Goal: Information Seeking & Learning: Learn about a topic

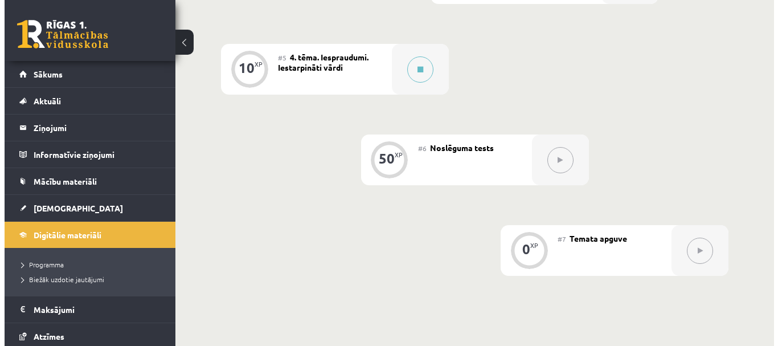
scroll to position [504, 0]
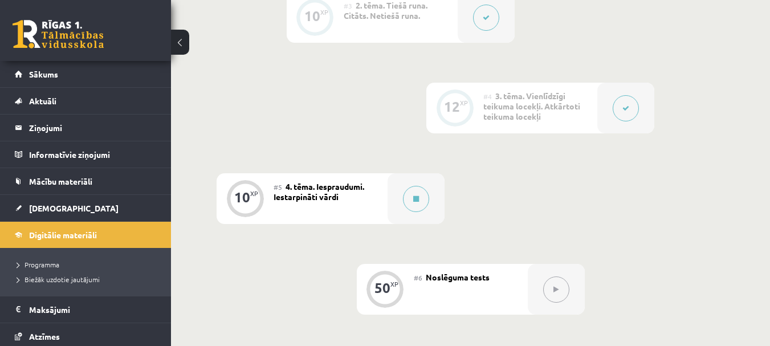
click at [474, 97] on div "12 XP" at bounding box center [454, 108] width 57 height 51
click at [394, 197] on div at bounding box center [415, 198] width 57 height 51
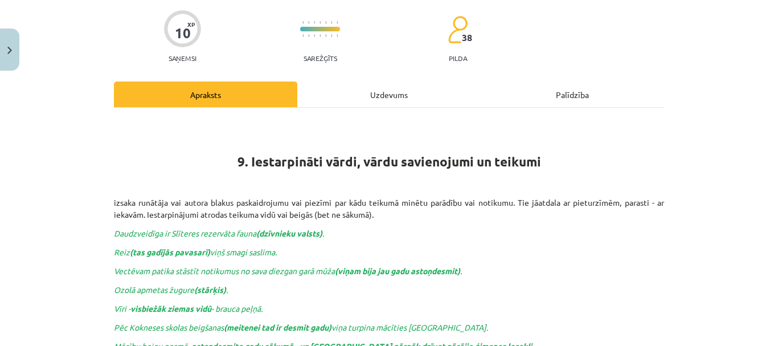
scroll to position [0, 0]
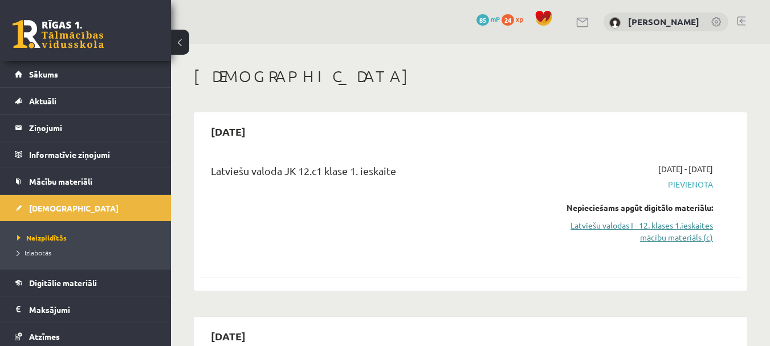
click at [606, 227] on link "Latviešu valodas I - 12. klases 1.ieskaites mācību materiāls (c)" at bounding box center [635, 231] width 156 height 24
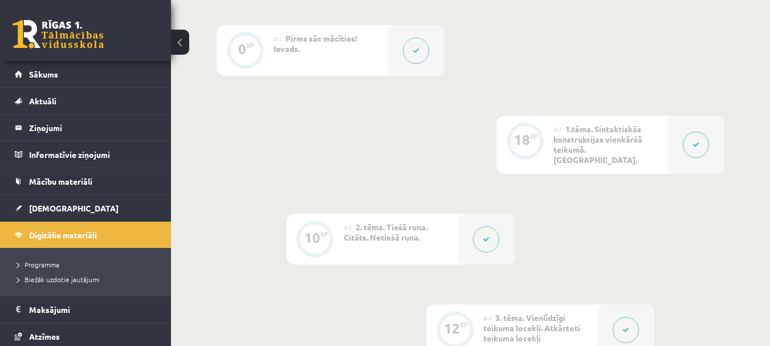
scroll to position [285, 0]
click at [315, 44] on div "#1 Pirms sāc mācīties! Ievads." at bounding box center [331, 47] width 114 height 51
click at [611, 133] on span "1.tēma. Sintaktiskās konstrukcijas vienkāršā teikumā. [GEOGRAPHIC_DATA]." at bounding box center [597, 141] width 89 height 41
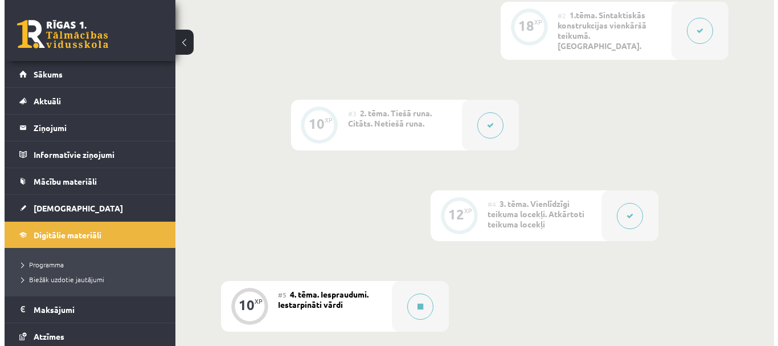
scroll to position [570, 0]
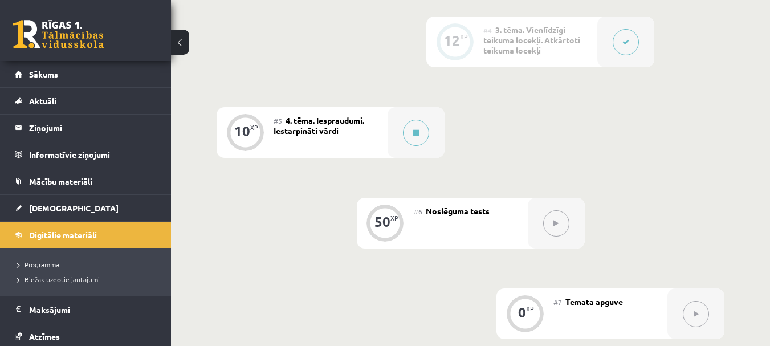
click at [631, 44] on button at bounding box center [626, 42] width 26 height 26
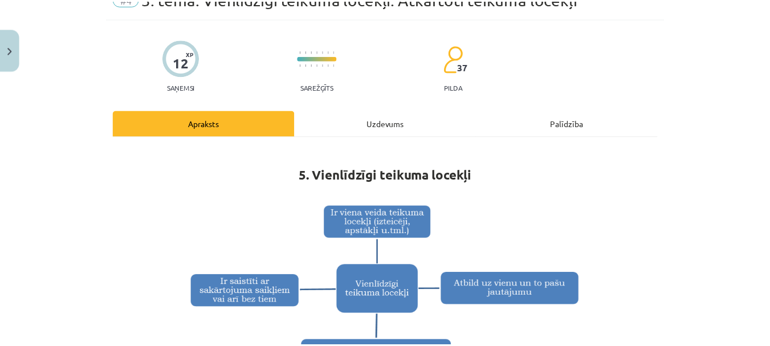
scroll to position [0, 0]
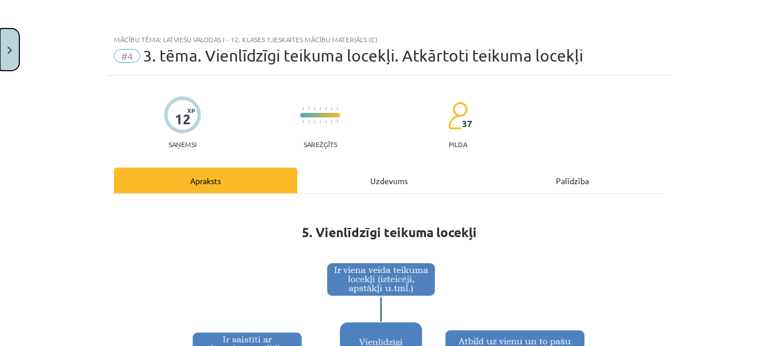
click at [14, 48] on button "Close" at bounding box center [9, 49] width 19 height 42
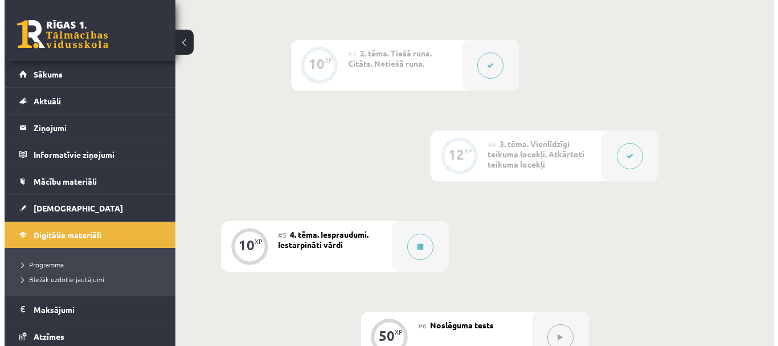
scroll to position [399, 0]
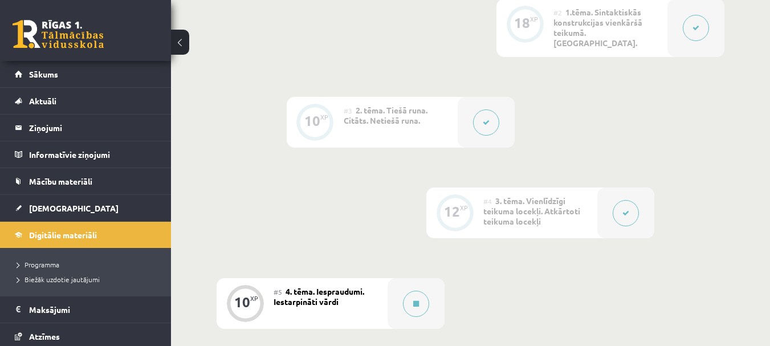
click at [488, 119] on icon at bounding box center [486, 122] width 7 height 7
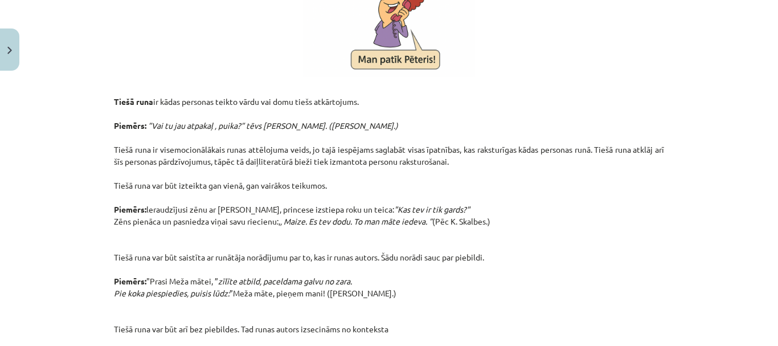
scroll to position [285, 0]
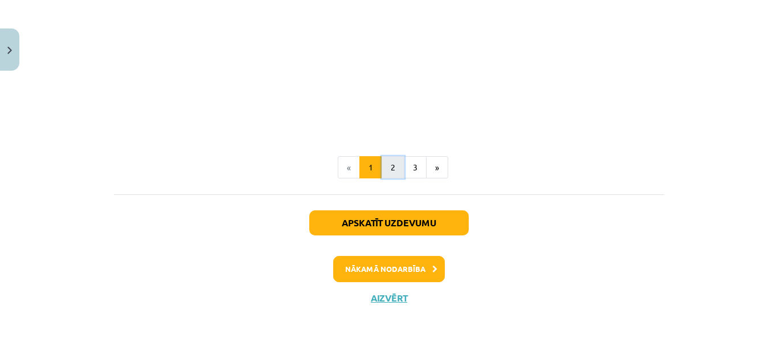
click at [391, 161] on button "2" at bounding box center [393, 167] width 23 height 23
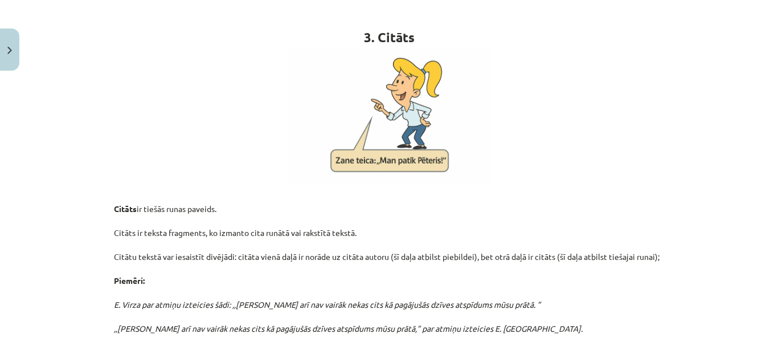
scroll to position [204, 0]
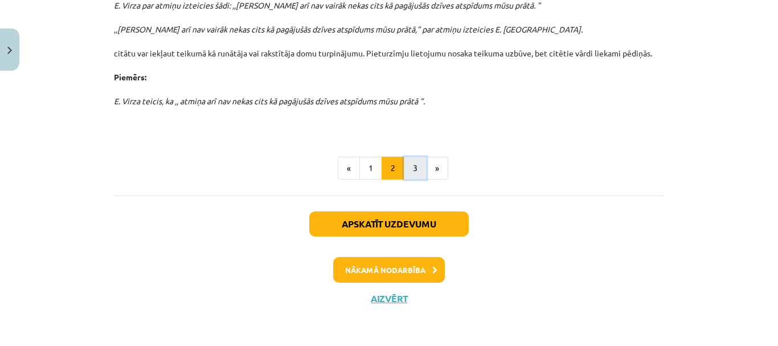
click at [406, 161] on button "3" at bounding box center [415, 168] width 23 height 23
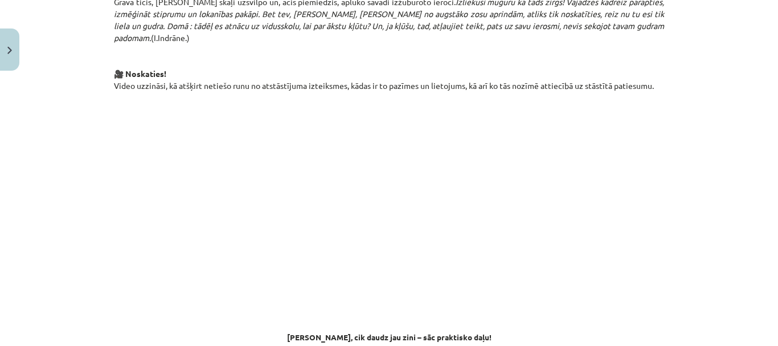
scroll to position [945, 0]
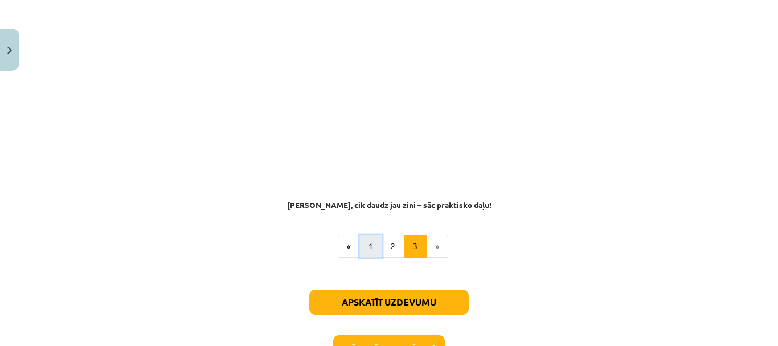
click at [365, 235] on button "1" at bounding box center [371, 246] width 23 height 23
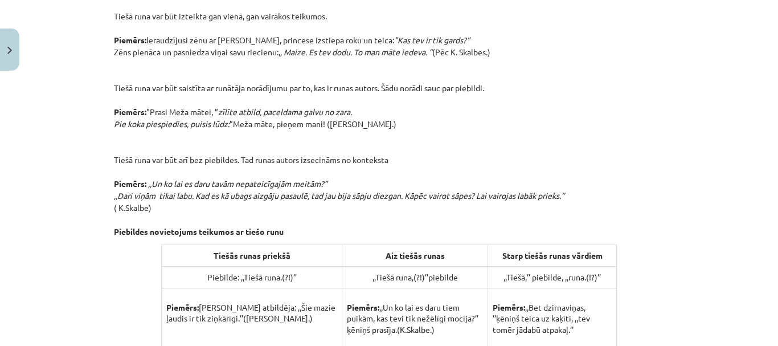
scroll to position [456, 0]
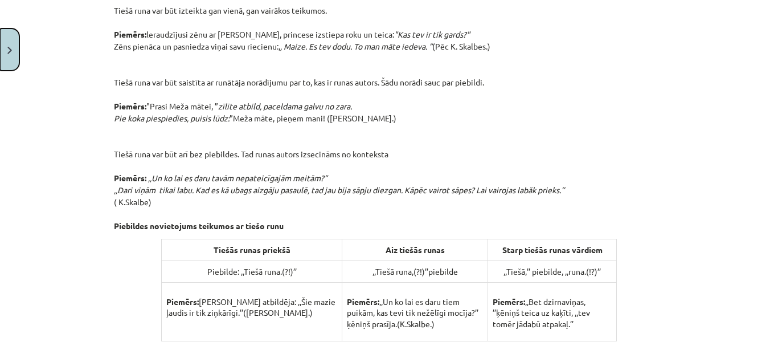
click at [2, 55] on button "Close" at bounding box center [9, 49] width 19 height 42
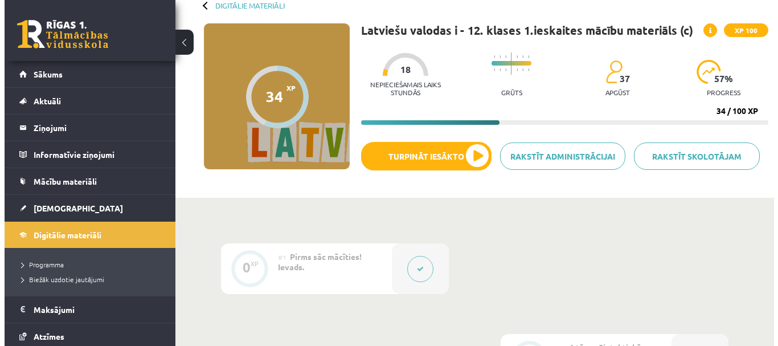
scroll to position [171, 0]
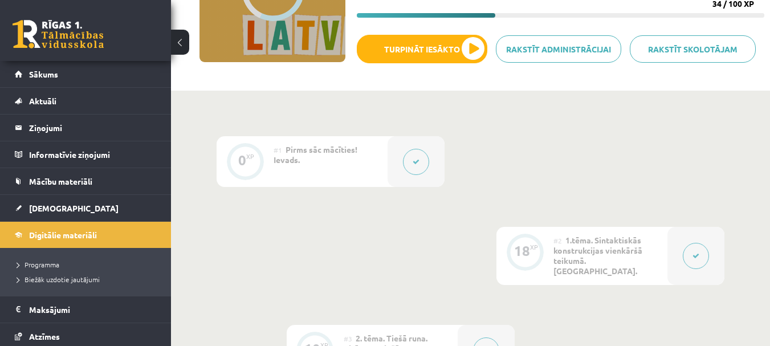
click at [415, 160] on icon at bounding box center [416, 161] width 7 height 7
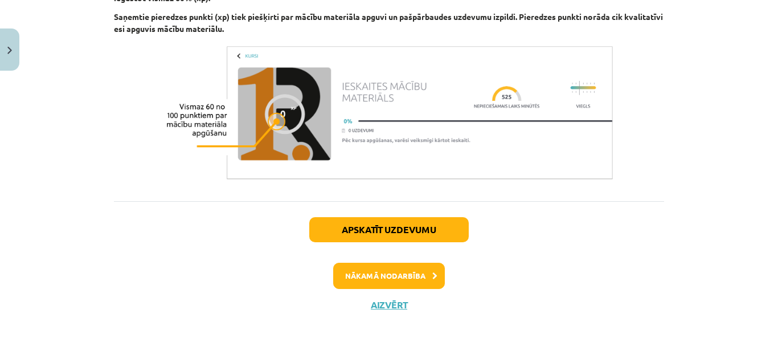
scroll to position [811, 0]
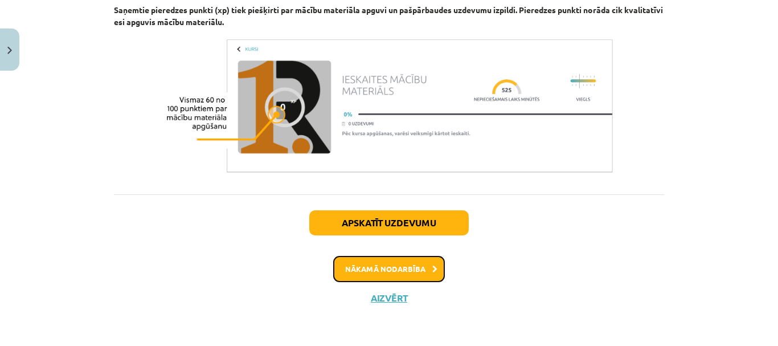
click at [384, 267] on button "Nākamā nodarbība" at bounding box center [389, 269] width 112 height 26
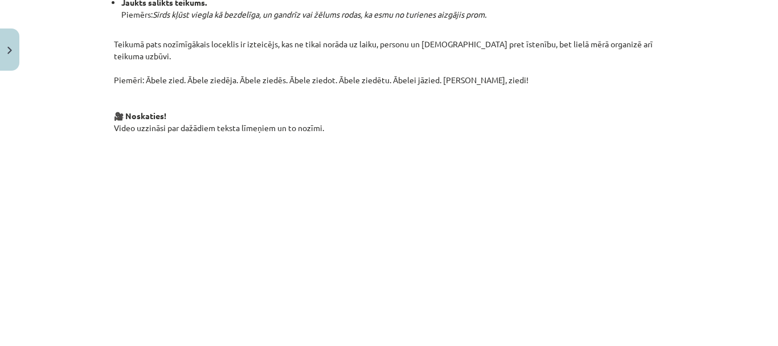
scroll to position [769, 0]
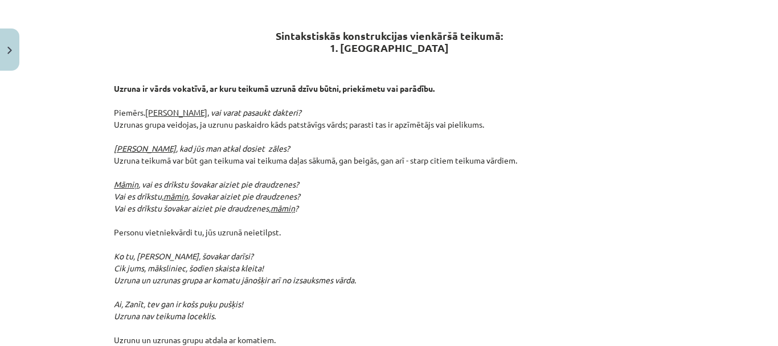
scroll to position [204, 0]
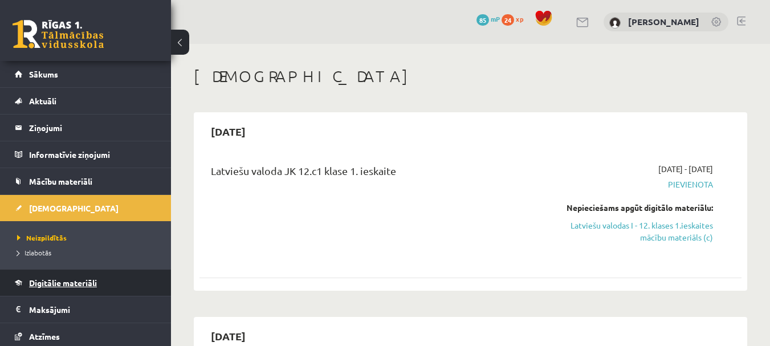
click at [82, 280] on span "Digitālie materiāli" at bounding box center [63, 283] width 68 height 10
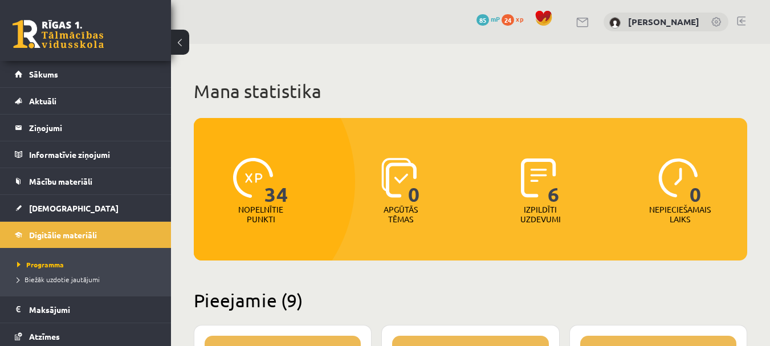
scroll to position [57, 0]
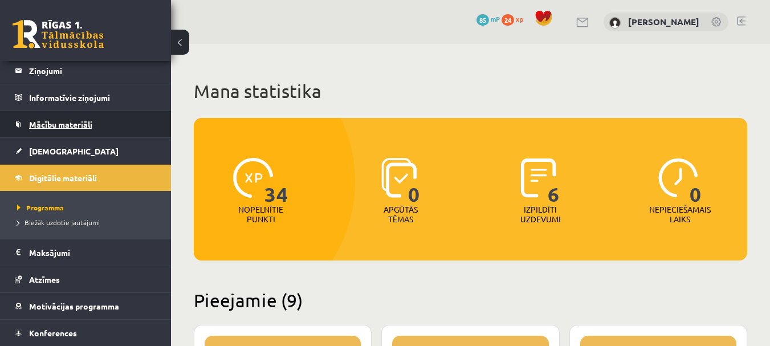
click at [42, 126] on span "Mācību materiāli" at bounding box center [60, 124] width 63 height 10
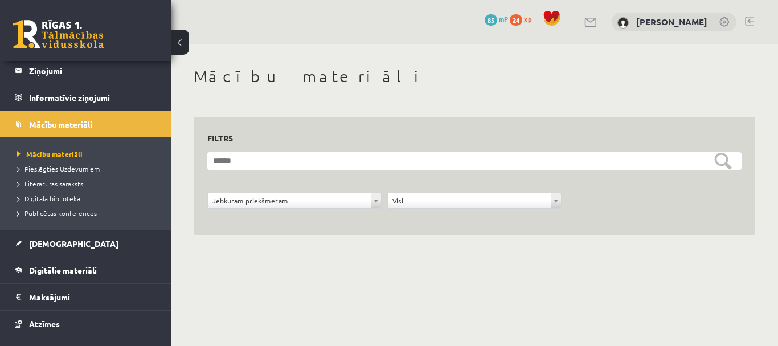
click at [66, 163] on li "Pieslēgties Uzdevumiem" at bounding box center [88, 168] width 142 height 15
click at [68, 169] on span "Pieslēgties Uzdevumiem" at bounding box center [62, 168] width 91 height 9
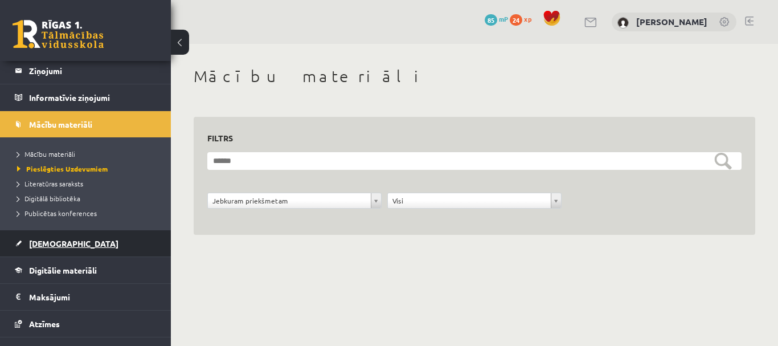
click at [46, 235] on link "[DEMOGRAPHIC_DATA]" at bounding box center [86, 243] width 142 height 26
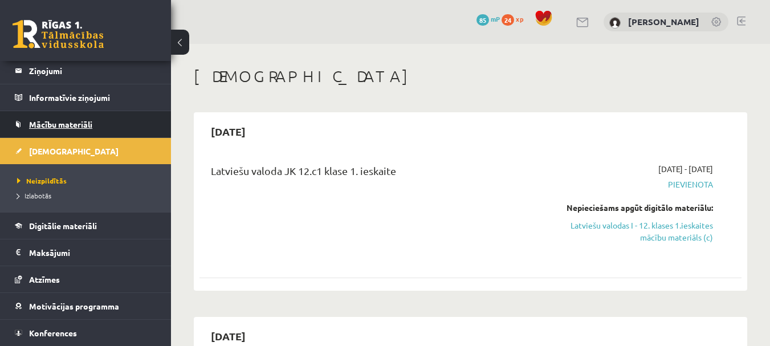
click at [72, 124] on span "Mācību materiāli" at bounding box center [60, 124] width 63 height 10
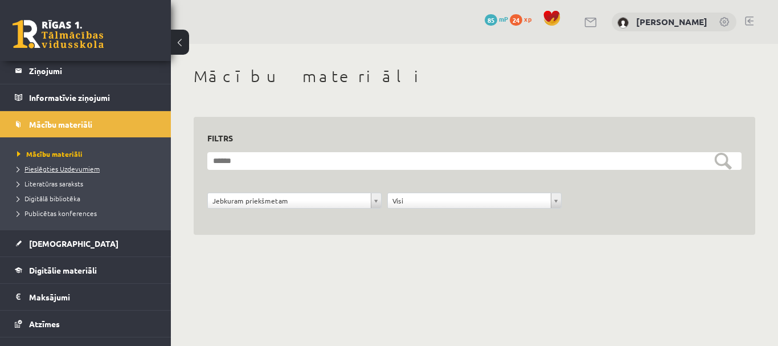
click at [91, 172] on span "Pieslēgties Uzdevumiem" at bounding box center [58, 168] width 83 height 9
click at [50, 153] on span "Mācību materiāli" at bounding box center [46, 153] width 58 height 9
click at [99, 264] on link "Digitālie materiāli" at bounding box center [86, 270] width 142 height 26
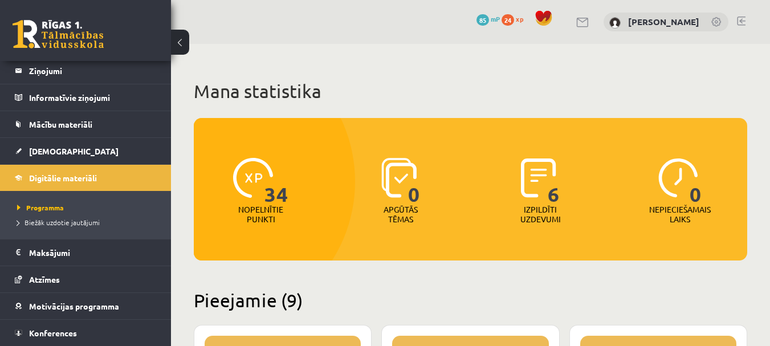
drag, startPoint x: 466, startPoint y: 22, endPoint x: 482, endPoint y: 20, distance: 16.1
click at [478, 21] on div "0 Dāvanas 85 mP 24 xp Tatjana Kurenkova" at bounding box center [470, 22] width 599 height 44
click at [483, 20] on span "85" at bounding box center [482, 19] width 13 height 11
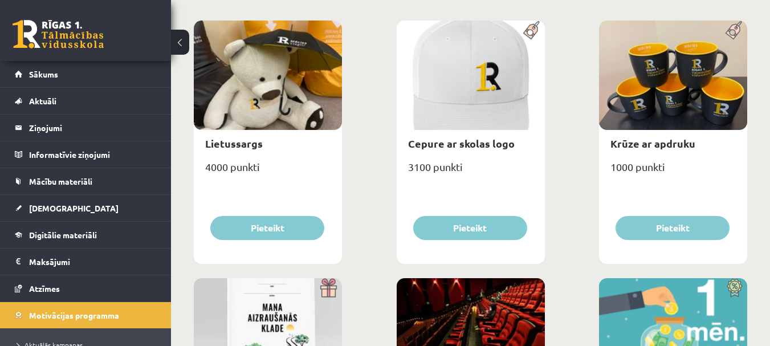
scroll to position [171, 0]
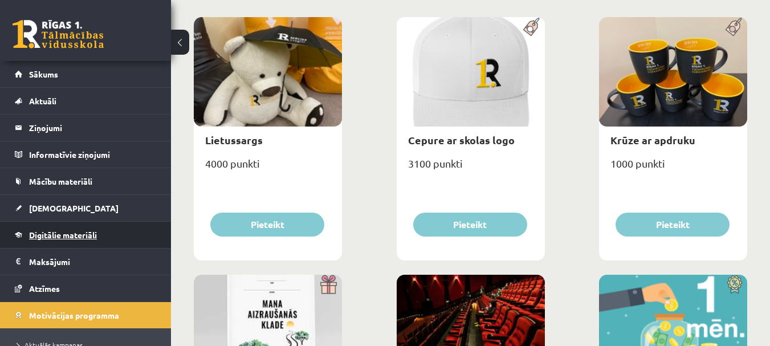
click at [47, 242] on link "Digitālie materiāli" at bounding box center [86, 235] width 142 height 26
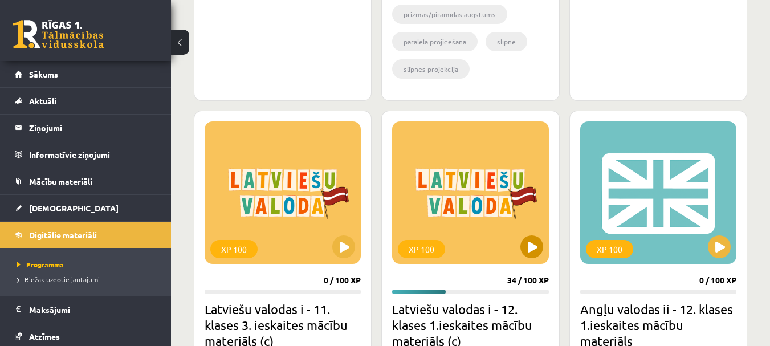
scroll to position [627, 0]
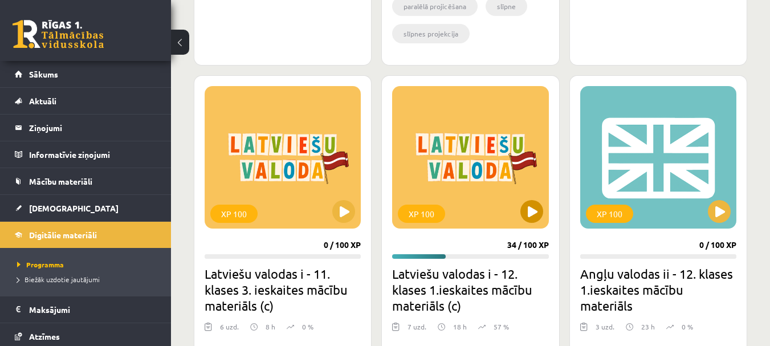
click at [471, 191] on div "XP 100" at bounding box center [470, 157] width 156 height 142
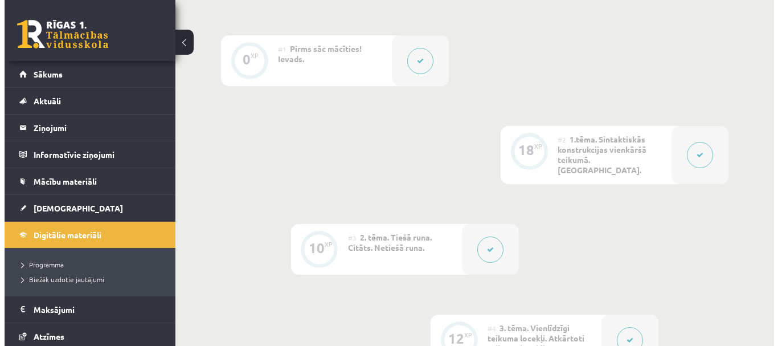
scroll to position [285, 0]
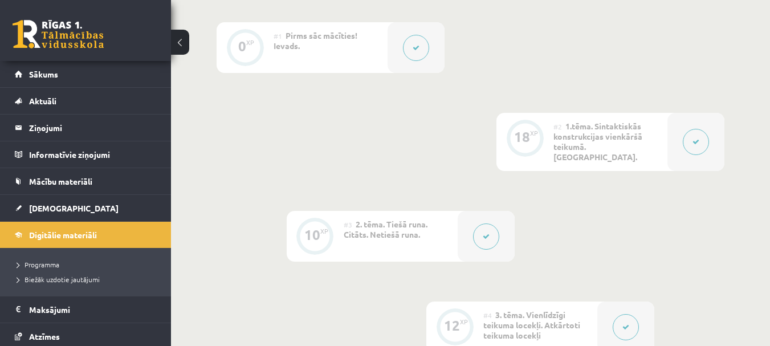
click at [687, 137] on button at bounding box center [696, 142] width 26 height 26
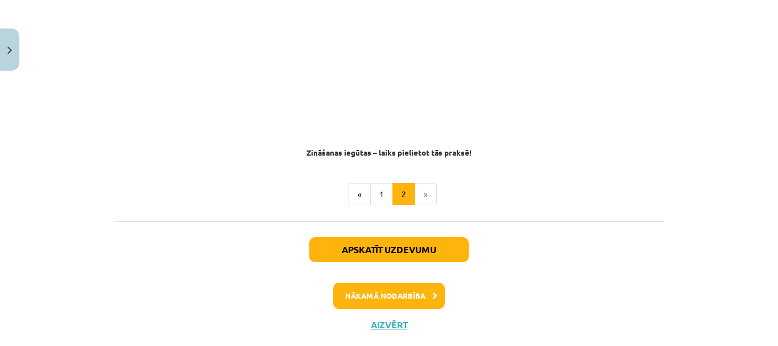
scroll to position [753, 0]
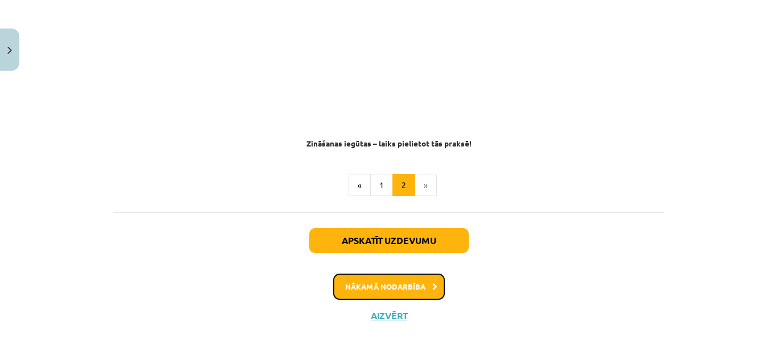
click at [389, 276] on button "Nākamā nodarbība" at bounding box center [389, 287] width 112 height 26
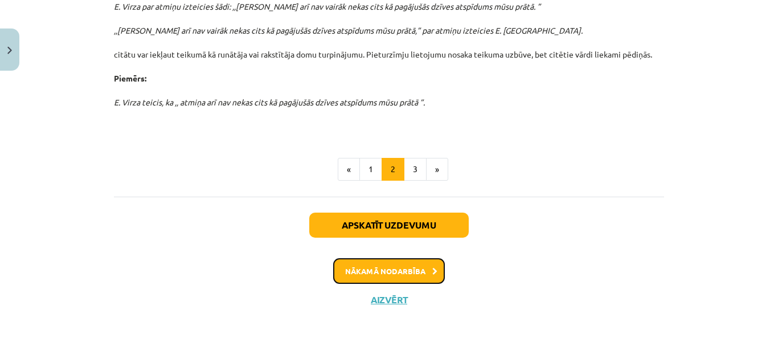
scroll to position [509, 0]
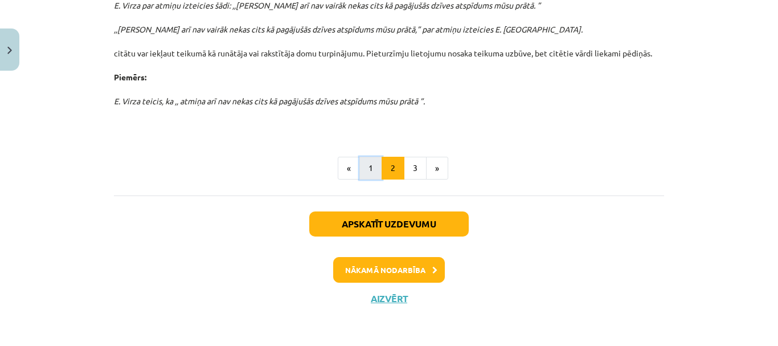
click at [369, 166] on button "1" at bounding box center [371, 168] width 23 height 23
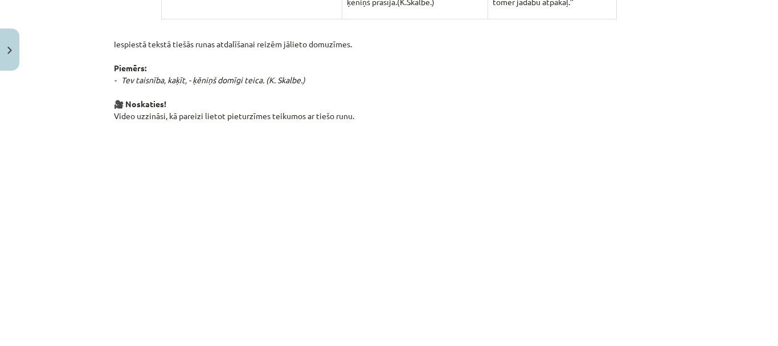
scroll to position [831, 0]
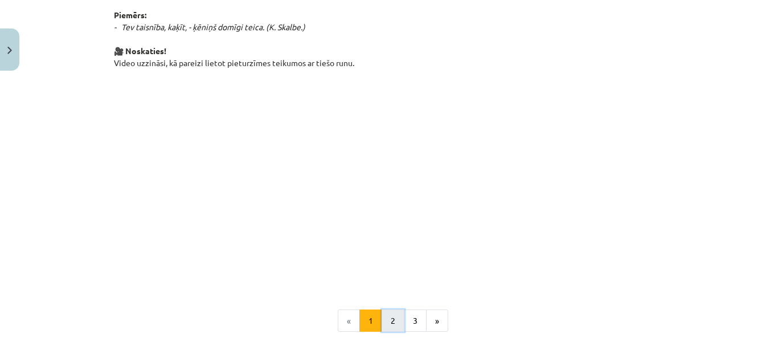
click at [395, 314] on button "2" at bounding box center [393, 320] width 23 height 23
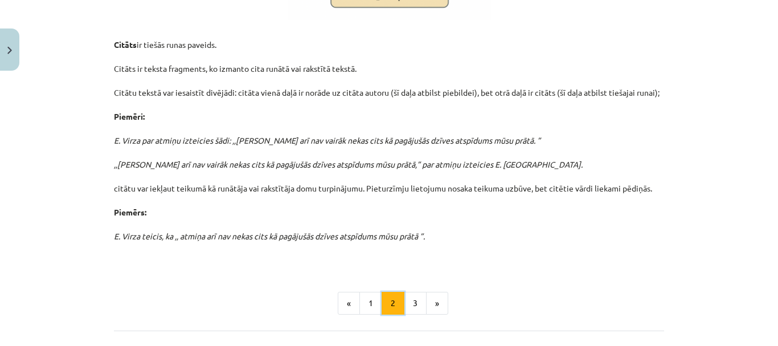
scroll to position [375, 0]
click at [369, 304] on button "1" at bounding box center [371, 302] width 23 height 23
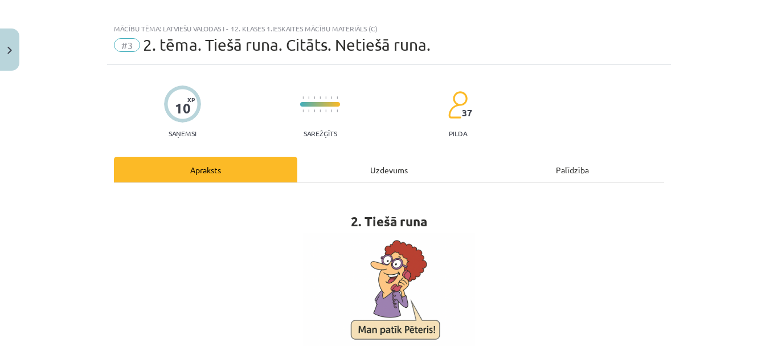
scroll to position [0, 0]
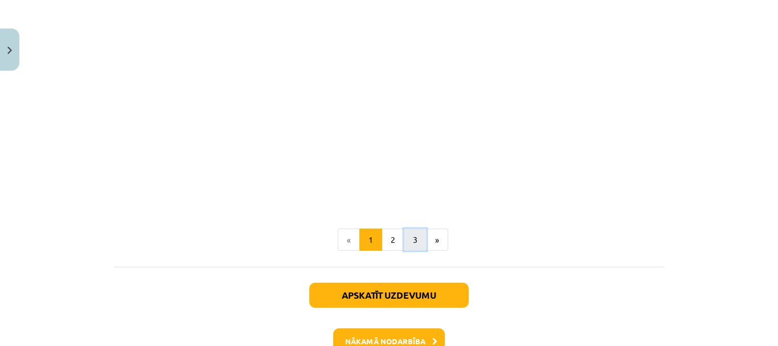
click at [422, 240] on button "3" at bounding box center [415, 240] width 23 height 23
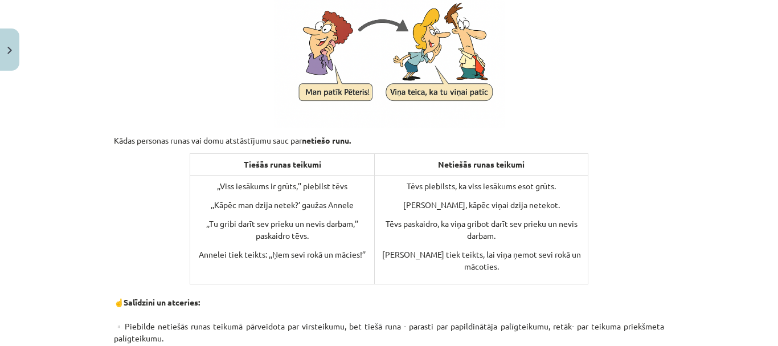
scroll to position [342, 0]
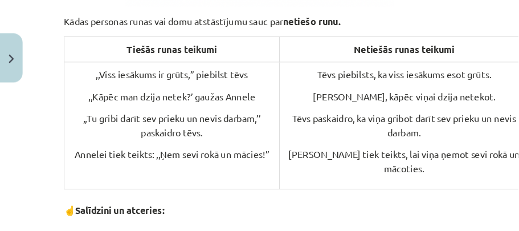
scroll to position [439, 0]
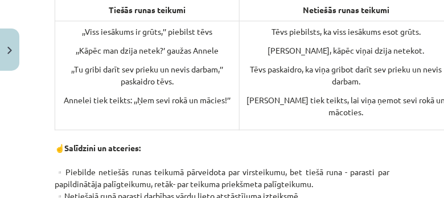
click at [293, 67] on p "Tēvs paskaidro, ka viņa gribot darīt sev prieku un nevis darbam." at bounding box center [346, 75] width 204 height 24
click at [431, 33] on p "Tēvs piebilsts, ka viss iesākums esot grūts." at bounding box center [346, 32] width 204 height 12
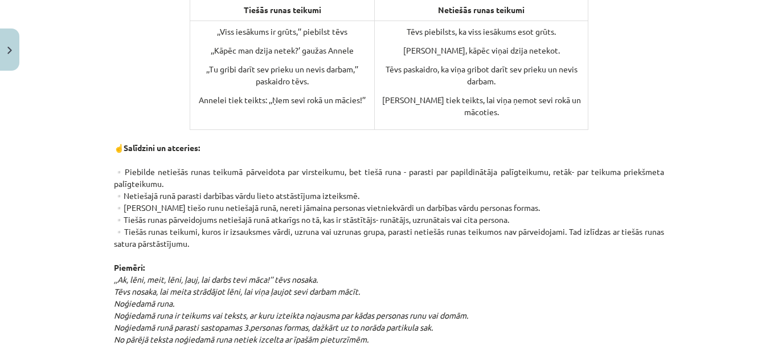
click at [609, 62] on div "4. Netiešā runa Kādas personas runas vai domu atstāstījumu sauc par netiešo run…" at bounding box center [389, 240] width 550 height 950
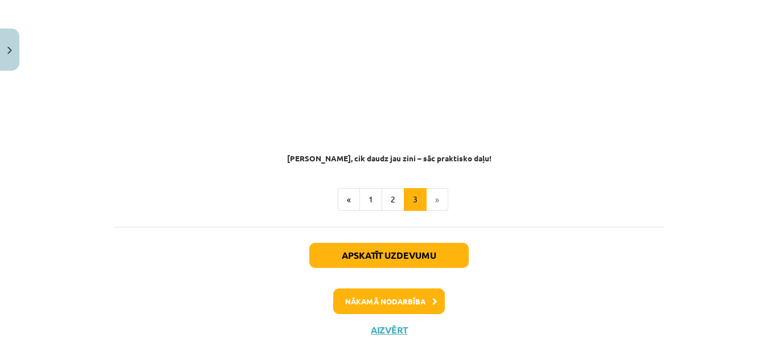
scroll to position [1011, 0]
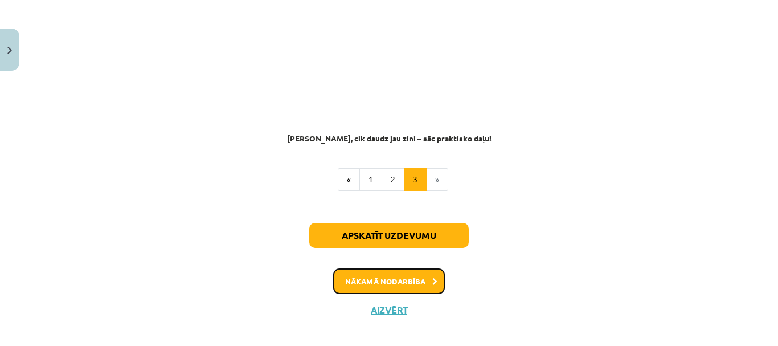
click at [365, 268] on button "Nākamā nodarbība" at bounding box center [389, 281] width 112 height 26
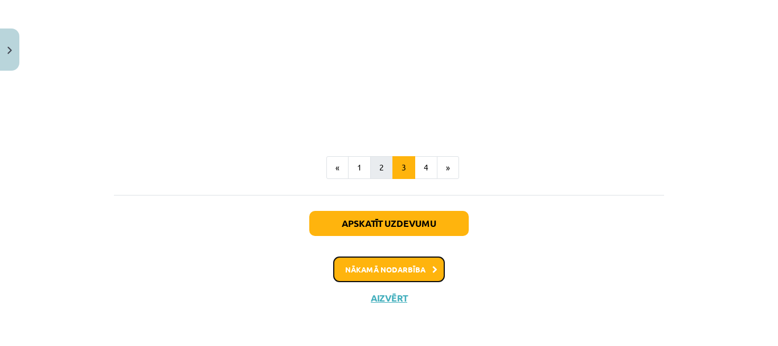
click at [367, 270] on button "Nākamā nodarbība" at bounding box center [389, 269] width 112 height 26
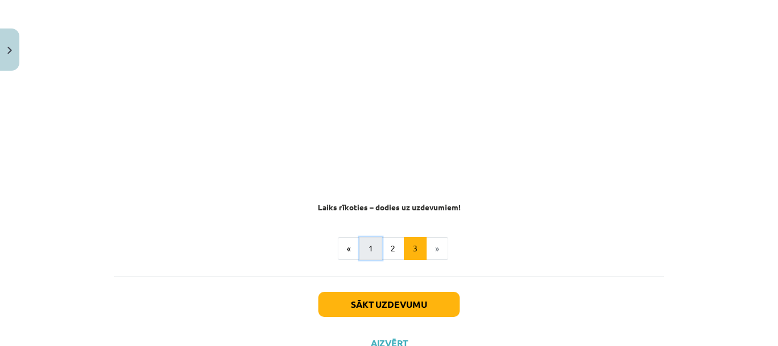
click at [370, 245] on button "1" at bounding box center [371, 248] width 23 height 23
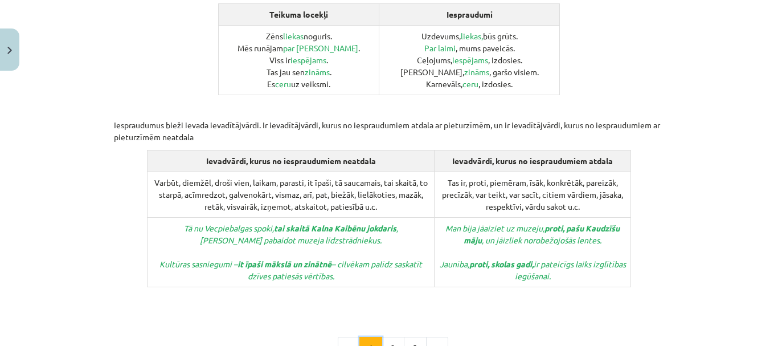
scroll to position [660, 0]
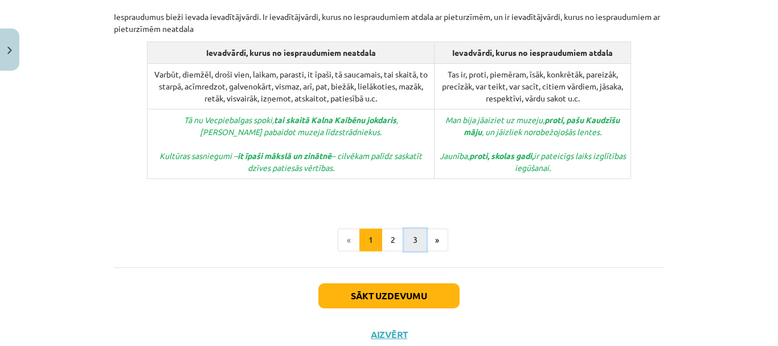
click at [407, 229] on button "3" at bounding box center [415, 240] width 23 height 23
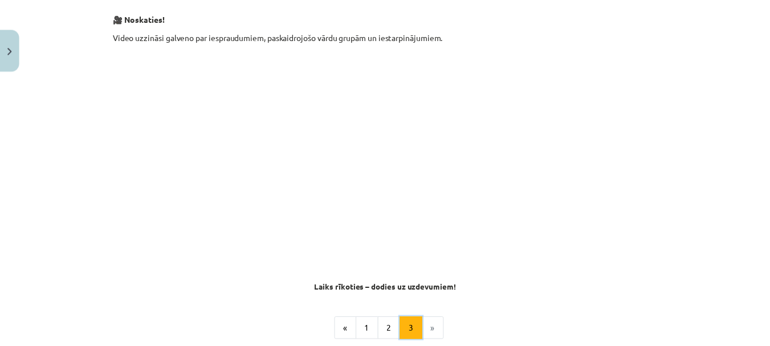
scroll to position [331, 0]
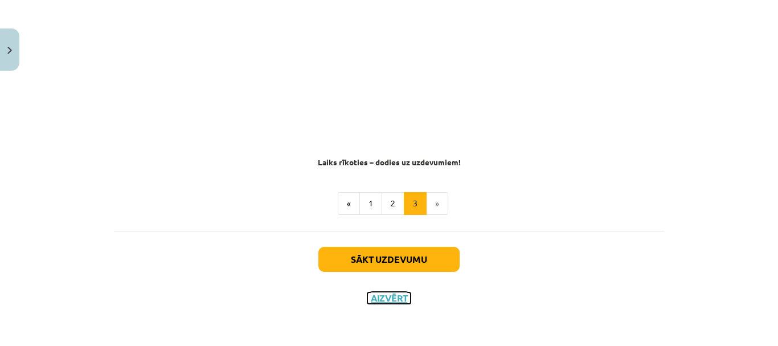
click at [374, 296] on button "Aizvērt" at bounding box center [389, 297] width 43 height 11
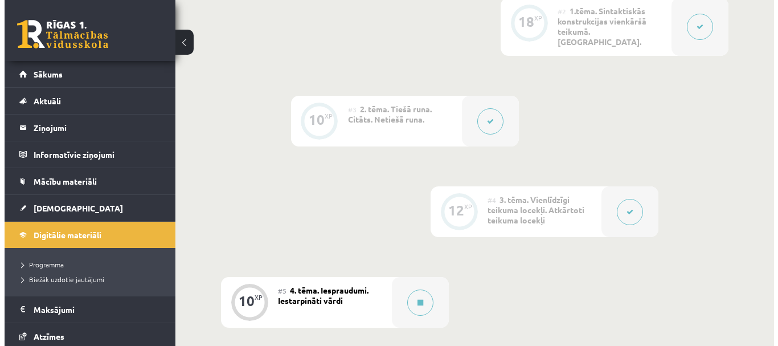
scroll to position [399, 0]
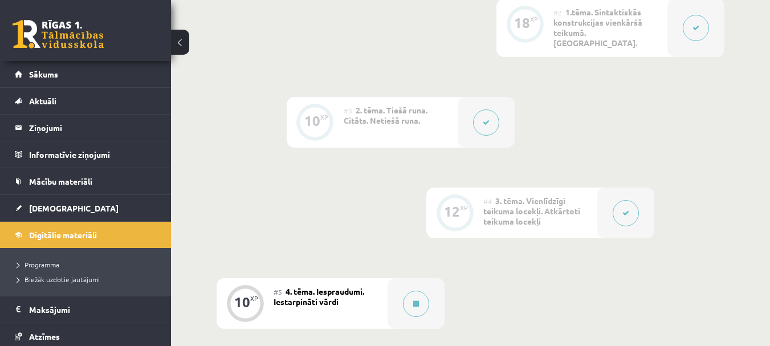
click at [292, 286] on span "4. tēma. Iespraudumi. Iestarpināti vārdi" at bounding box center [319, 296] width 91 height 21
click at [408, 295] on button at bounding box center [416, 304] width 26 height 26
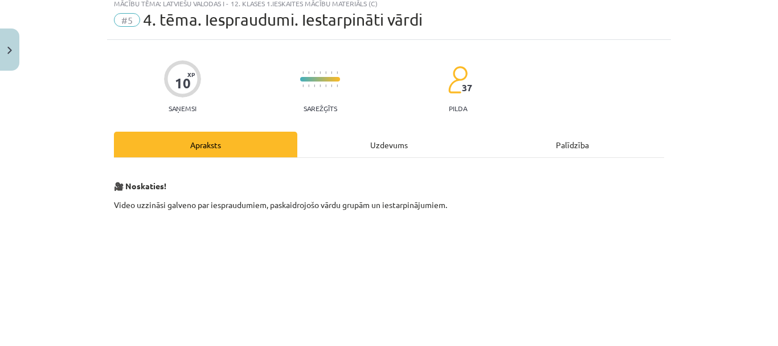
scroll to position [0, 0]
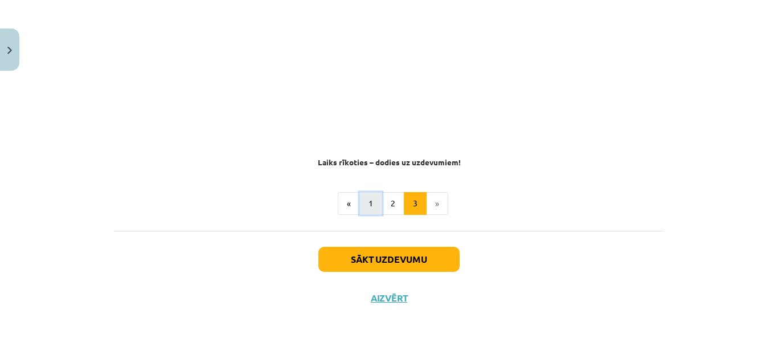
click at [370, 201] on button "1" at bounding box center [371, 203] width 23 height 23
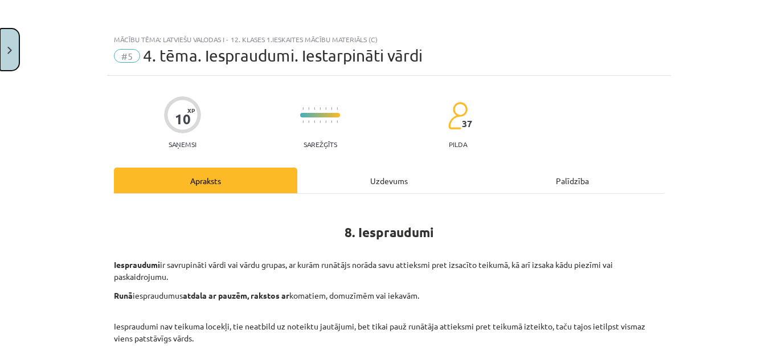
click at [9, 70] on button "Close" at bounding box center [9, 49] width 19 height 42
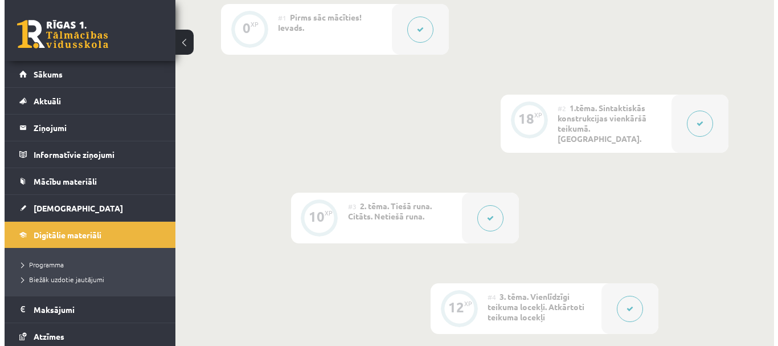
scroll to position [285, 0]
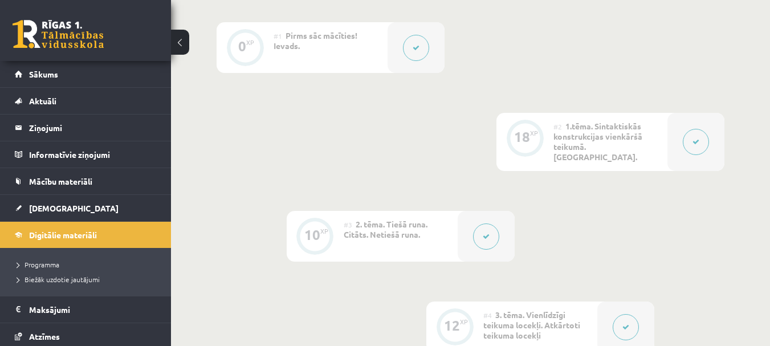
click at [523, 137] on div "18" at bounding box center [522, 137] width 16 height 10
click at [417, 47] on icon at bounding box center [416, 47] width 7 height 7
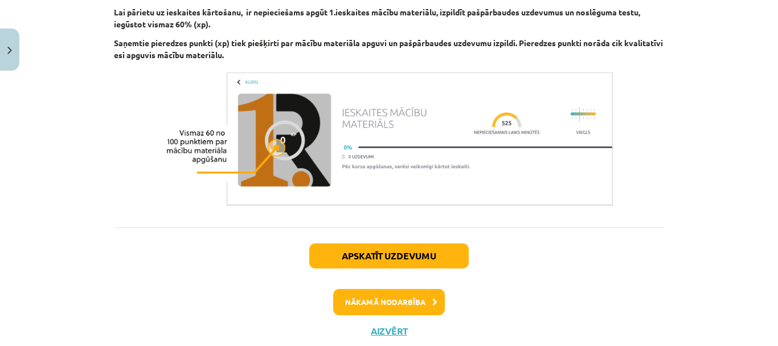
scroll to position [811, 0]
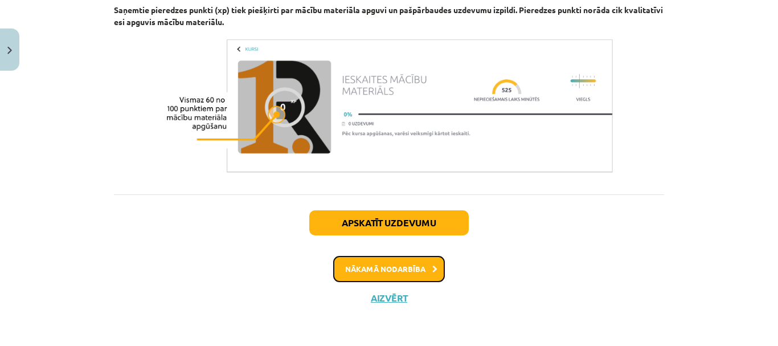
drag, startPoint x: 398, startPoint y: 272, endPoint x: 391, endPoint y: 266, distance: 8.9
click at [397, 271] on button "Nākamā nodarbība" at bounding box center [389, 269] width 112 height 26
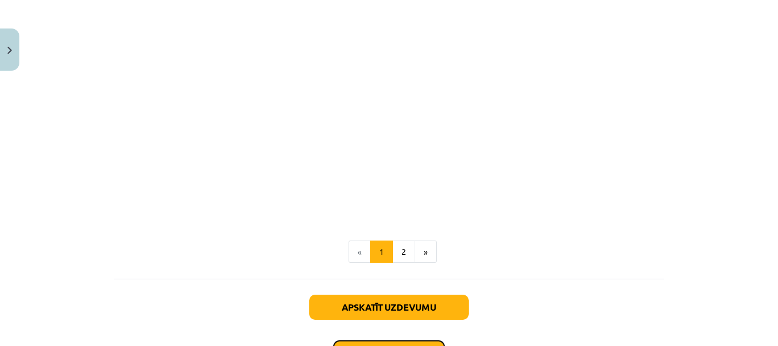
scroll to position [927, 0]
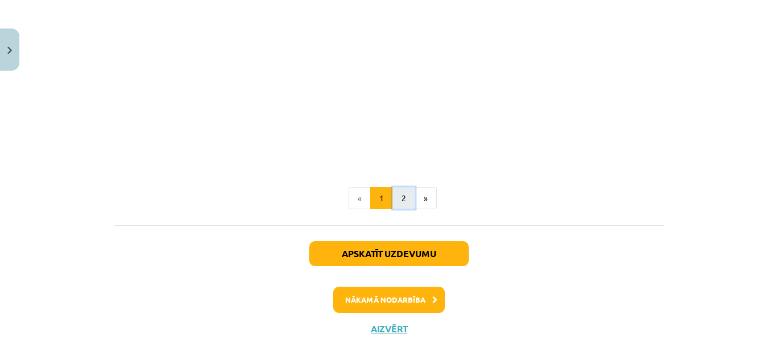
click at [409, 187] on button "2" at bounding box center [404, 198] width 23 height 23
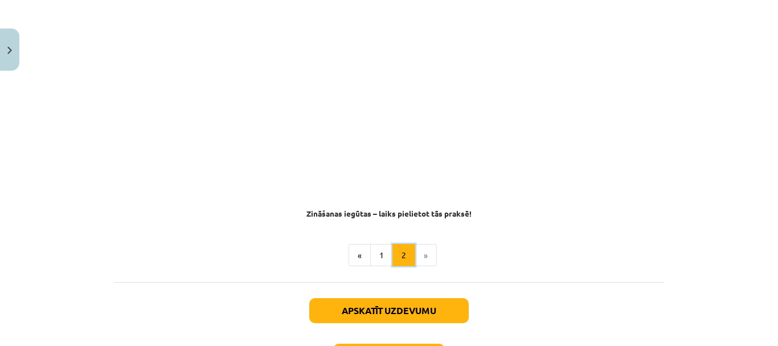
scroll to position [753, 0]
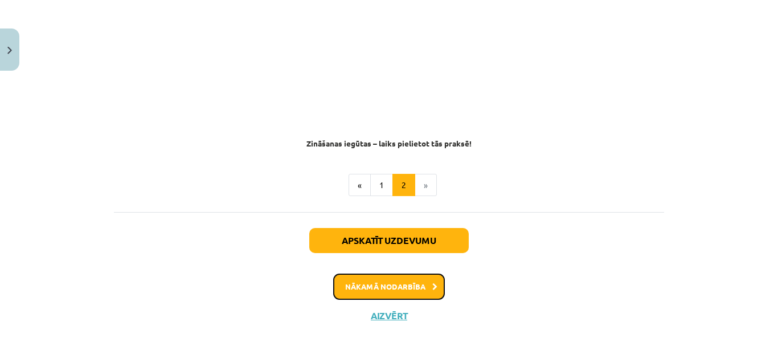
click at [415, 274] on button "Nākamā nodarbība" at bounding box center [389, 287] width 112 height 26
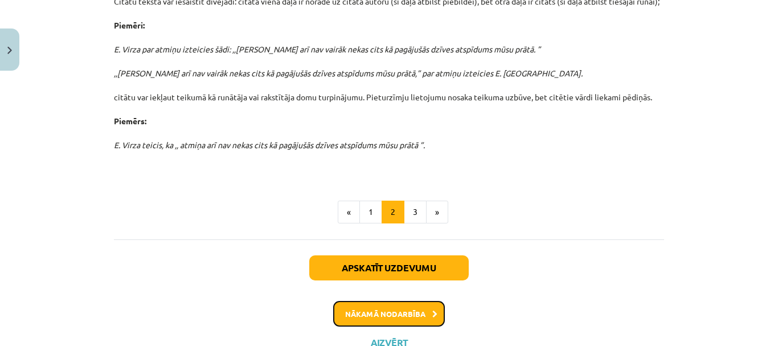
scroll to position [509, 0]
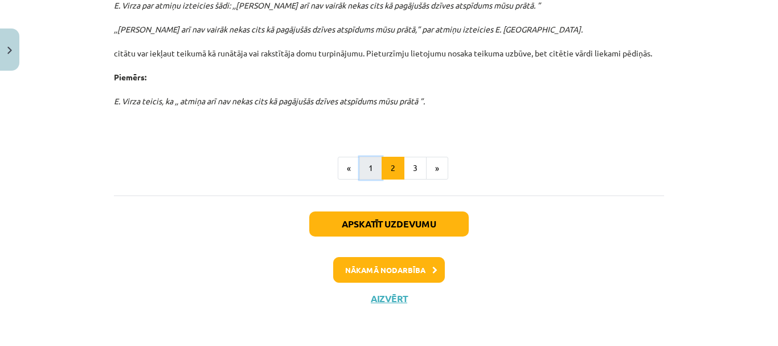
click at [371, 178] on button "1" at bounding box center [371, 168] width 23 height 23
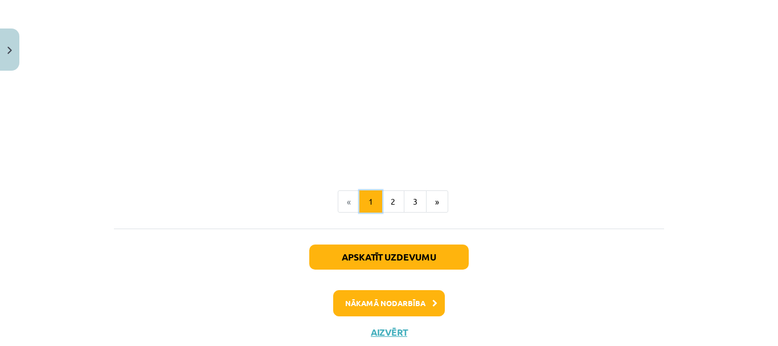
scroll to position [969, 0]
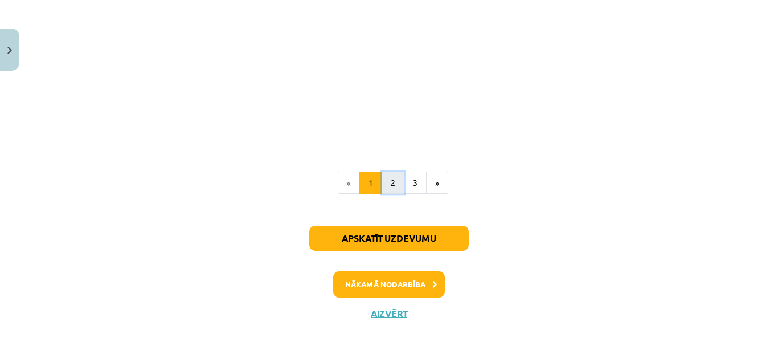
click at [385, 183] on button "2" at bounding box center [393, 183] width 23 height 23
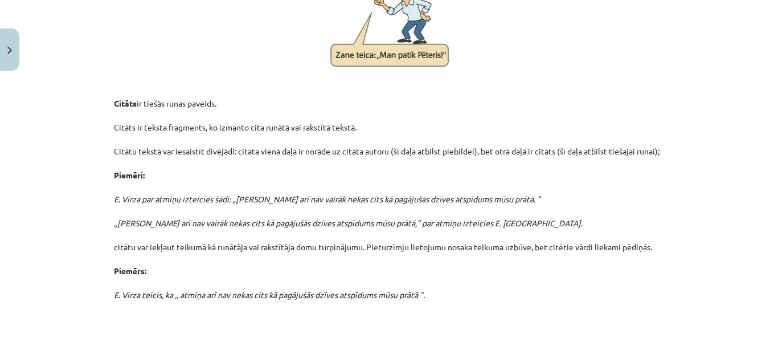
scroll to position [318, 0]
